Goal: Obtain resource: Download file/media

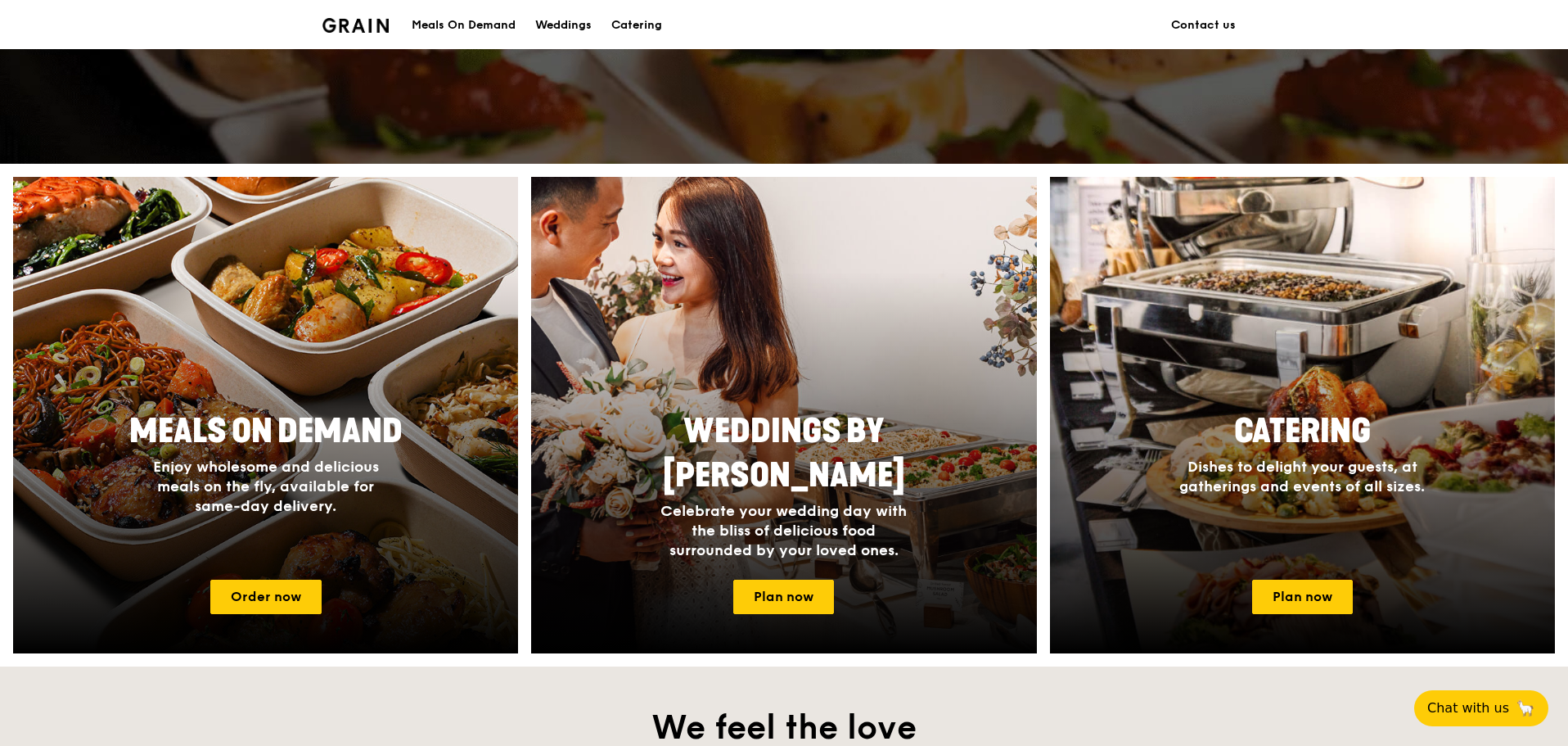
scroll to position [655, 0]
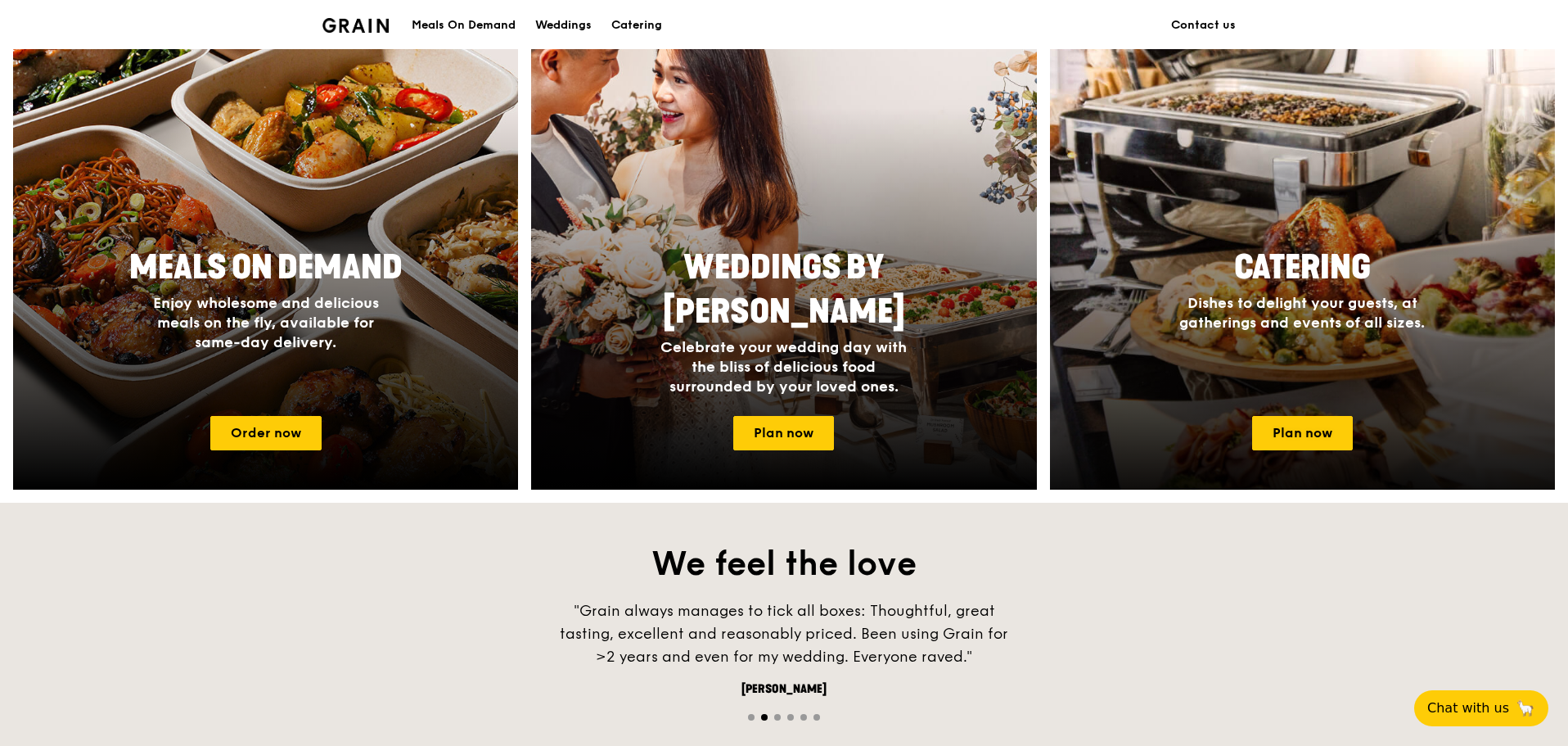
click at [1275, 323] on span "Dishes to delight your guests, at gatherings and events of all sizes." at bounding box center [1302, 312] width 245 height 38
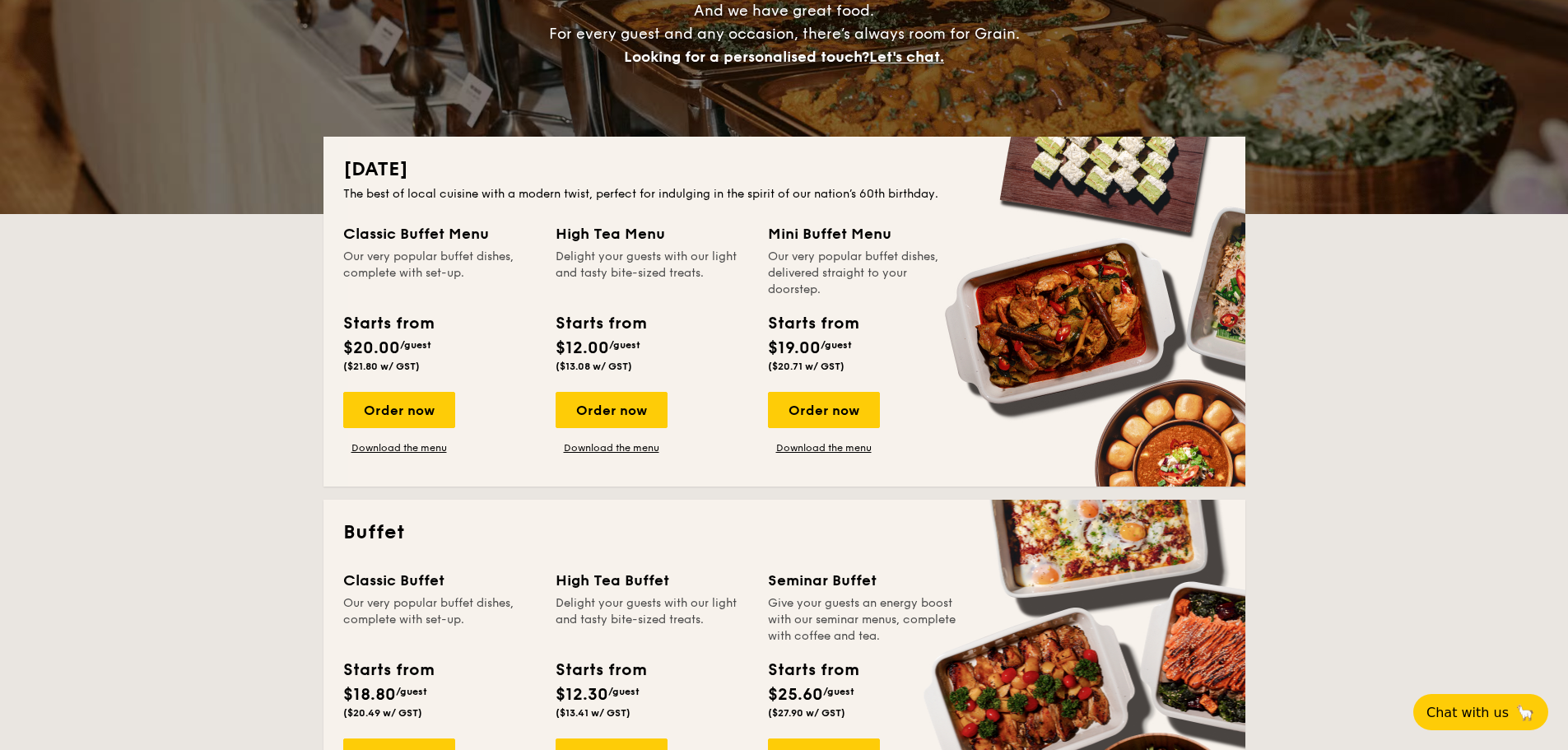
scroll to position [412, 0]
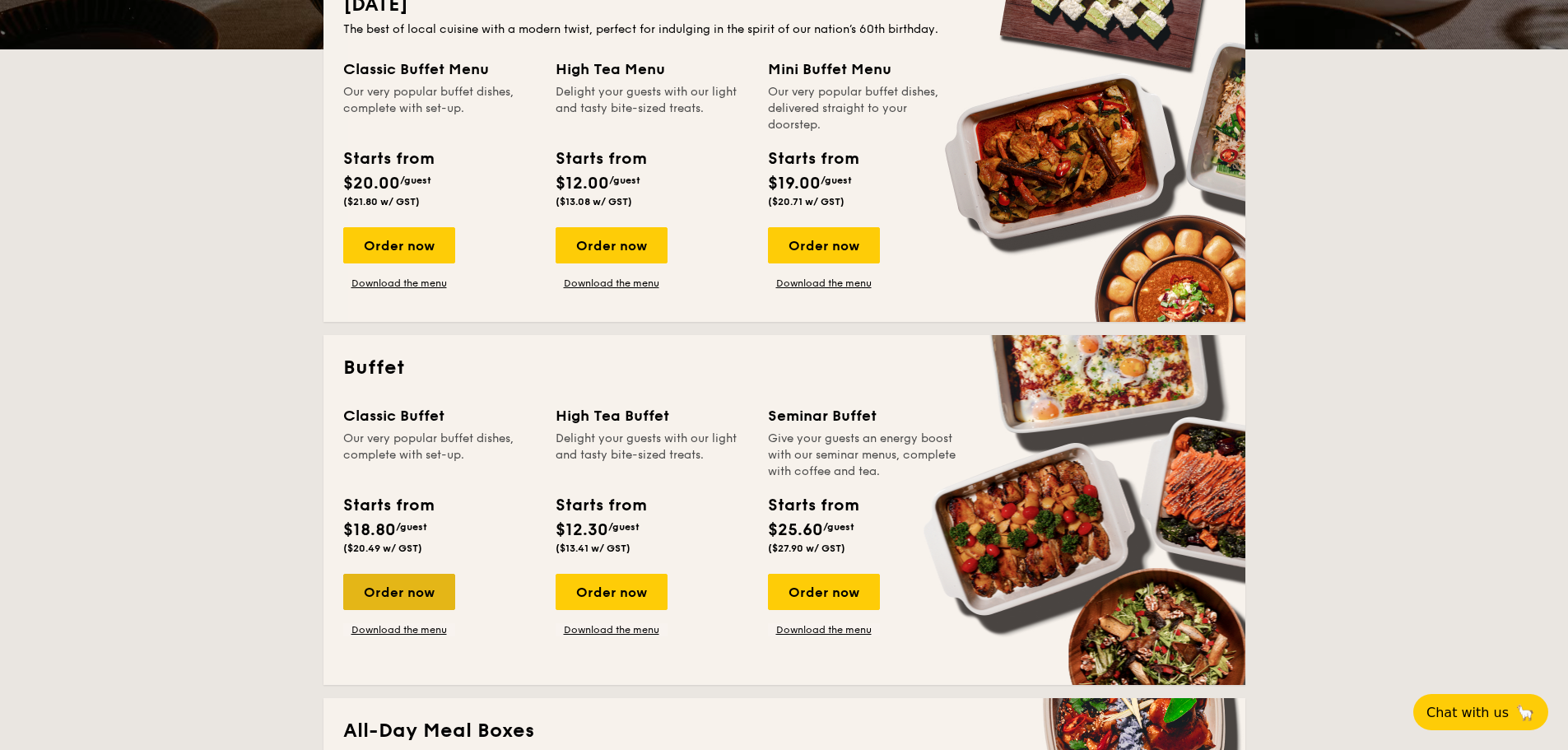
click at [370, 581] on div "Order now" at bounding box center [399, 591] width 112 height 36
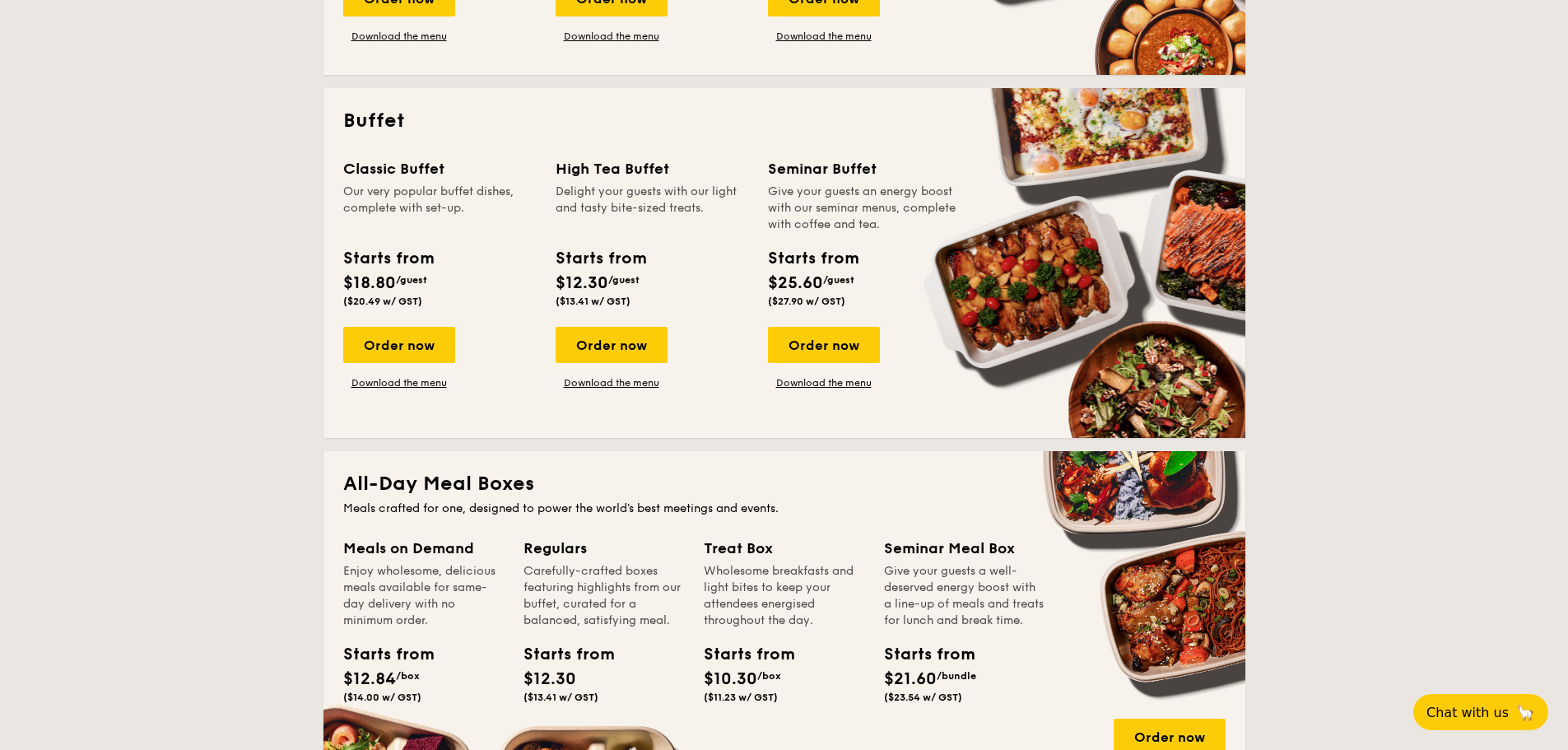
scroll to position [823, 0]
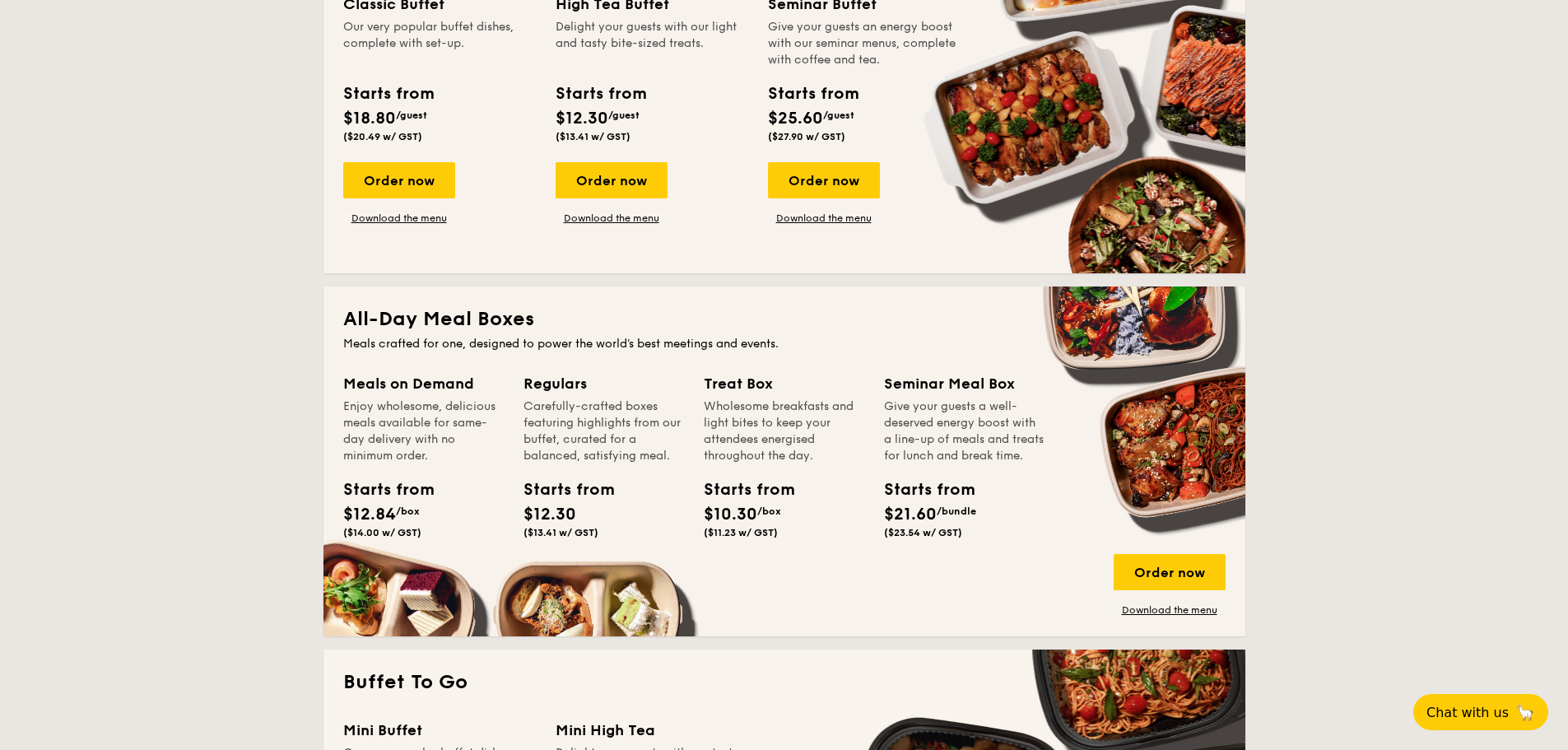
click at [414, 210] on div "Order now Download the menu" at bounding box center [399, 194] width 112 height 63
click at [417, 216] on link "Download the menu" at bounding box center [399, 218] width 112 height 14
